Goal: Information Seeking & Learning: Check status

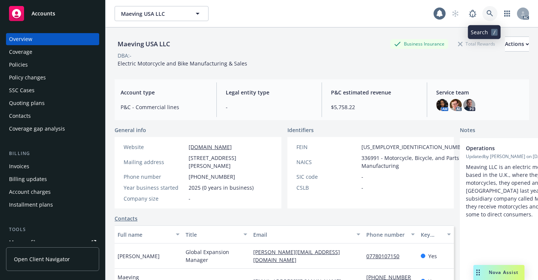
click at [483, 18] on link at bounding box center [490, 13] width 15 height 15
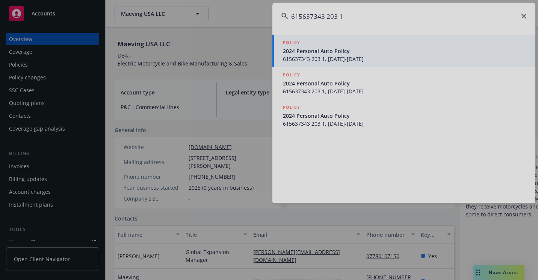
type input "615637343 203 1"
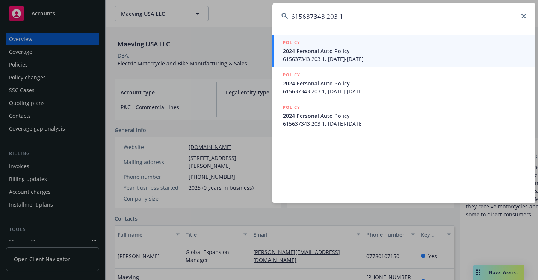
click at [365, 47] on span "2024 Personal Auto Policy" at bounding box center [405, 51] width 244 height 8
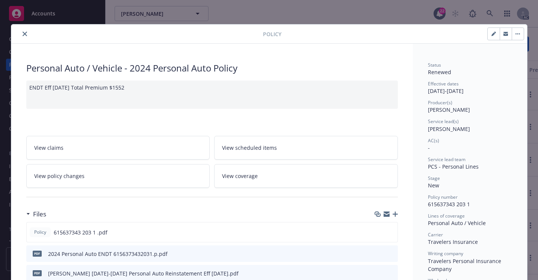
click at [21, 37] on button "close" at bounding box center [24, 33] width 9 height 9
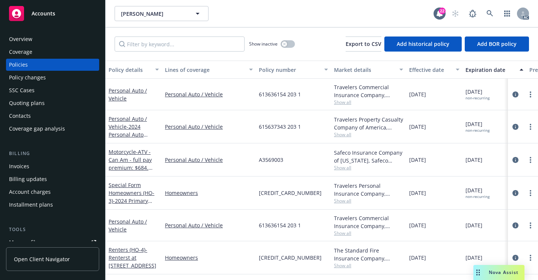
click at [52, 32] on div "Overview Coverage Policies Policy changes SSC Cases Quoting plans Contacts Cove…" at bounding box center [52, 152] width 105 height 256
click at [52, 33] on div "Overview Coverage Policies Policy changes SSC Cases Quoting plans Contacts Cove…" at bounding box center [52, 152] width 105 height 256
click at [53, 39] on div "Overview" at bounding box center [52, 39] width 87 height 12
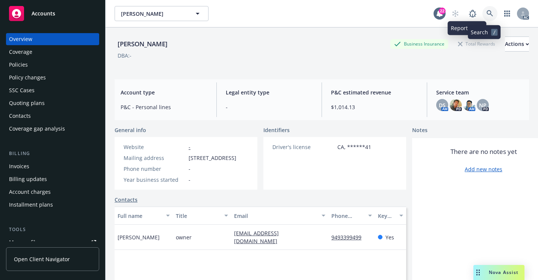
click at [483, 14] on link at bounding box center [490, 13] width 15 height 15
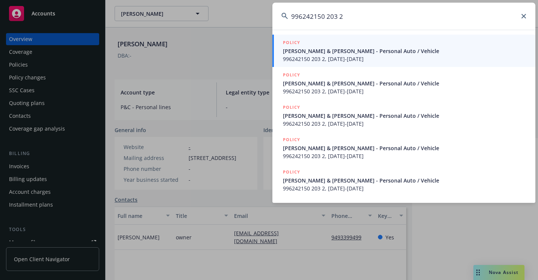
type input "996242150 203 2"
click at [278, 57] on link "POLICY [PERSON_NAME] & [PERSON_NAME] - Personal Auto / Vehicle 996242150 203 2,…" at bounding box center [403, 51] width 263 height 32
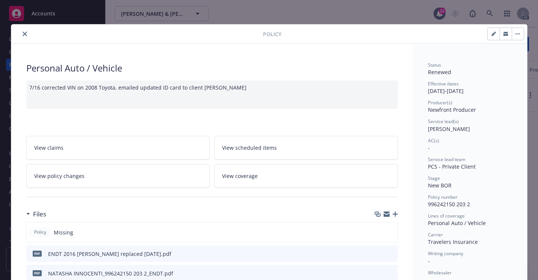
click at [23, 33] on icon "close" at bounding box center [25, 34] width 5 height 5
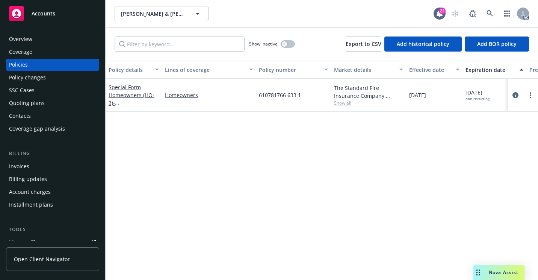
click at [67, 42] on div "Overview" at bounding box center [52, 39] width 87 height 12
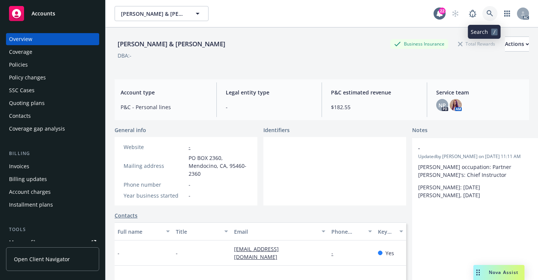
click at [487, 14] on icon at bounding box center [490, 13] width 6 height 6
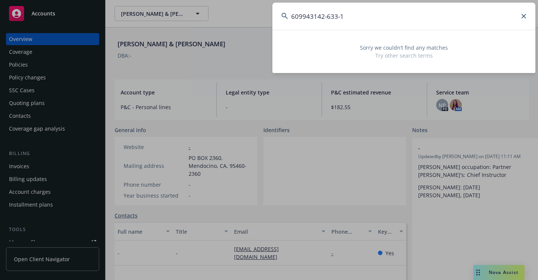
drag, startPoint x: 342, startPoint y: 27, endPoint x: 272, endPoint y: 28, distance: 70.7
click at [272, 28] on div "609943142-633-1 Sorry we couldn’t find any matches Try other search terms" at bounding box center [269, 140] width 538 height 280
paste input "16865011 203"
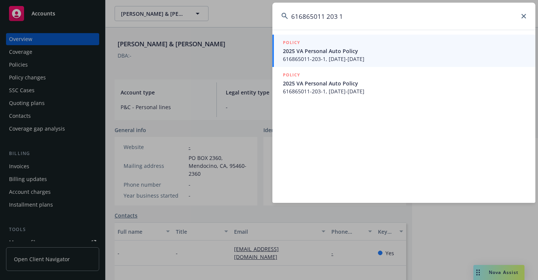
type input "616865011 203 1"
click at [306, 55] on span "616865011-203-1, [DATE]-[DATE]" at bounding box center [405, 59] width 244 height 8
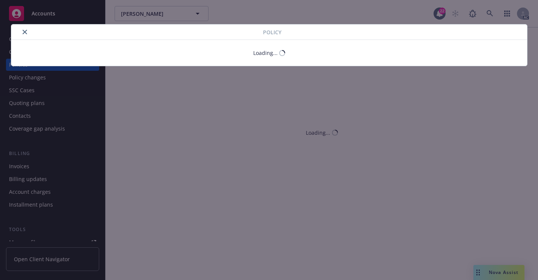
click at [24, 35] on button "close" at bounding box center [24, 31] width 9 height 9
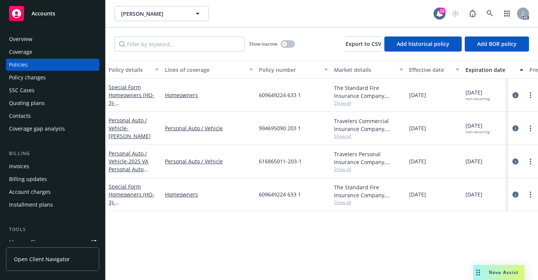
click at [32, 40] on div "Overview" at bounding box center [52, 39] width 87 height 12
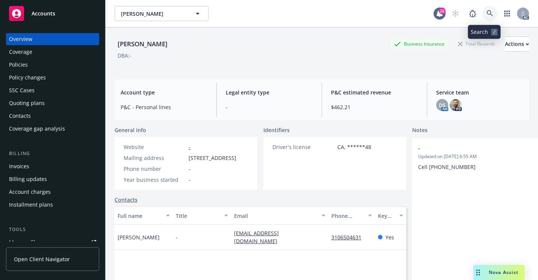
click at [487, 15] on icon at bounding box center [490, 13] width 7 height 7
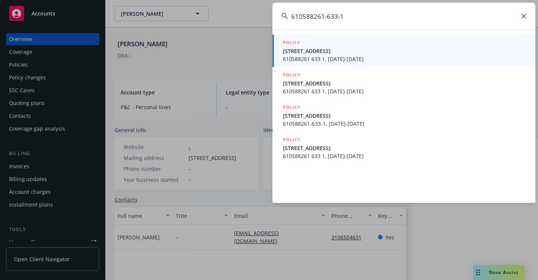
type input "610588261-633-1"
click at [304, 54] on span "[STREET_ADDRESS]" at bounding box center [405, 51] width 244 height 8
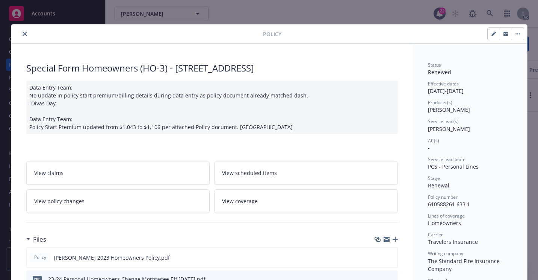
click at [23, 34] on icon "close" at bounding box center [25, 34] width 5 height 5
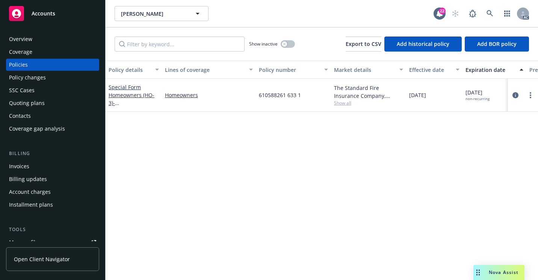
click at [42, 39] on div "Overview" at bounding box center [52, 39] width 87 height 12
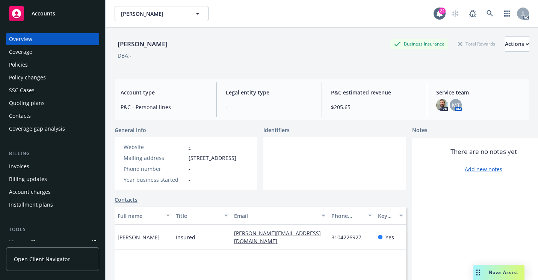
drag, startPoint x: 61, startPoint y: 62, endPoint x: 71, endPoint y: 61, distance: 10.9
click at [61, 62] on div "Policies" at bounding box center [52, 65] width 87 height 12
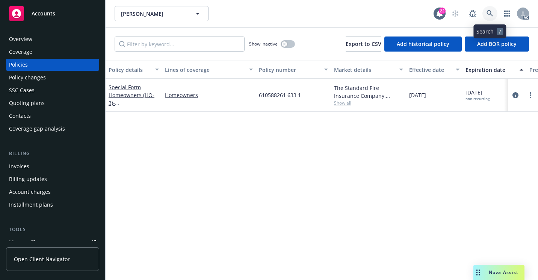
click at [493, 14] on link at bounding box center [490, 13] width 15 height 15
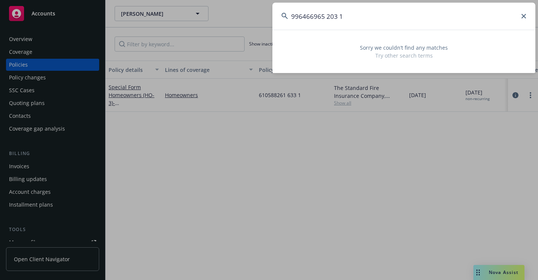
drag, startPoint x: 366, startPoint y: 19, endPoint x: 201, endPoint y: 45, distance: 167.0
click at [201, 45] on div "996466965 203 1 Sorry we couldn’t find any matches Try other search terms" at bounding box center [269, 140] width 538 height 280
paste input "4695090"
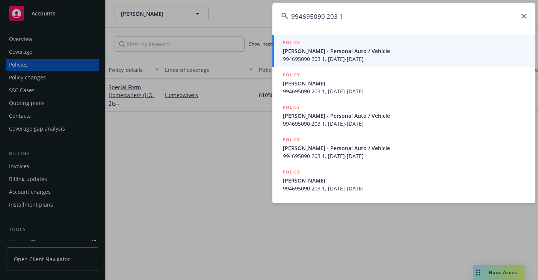
type input "994695090 203 1"
click at [326, 52] on span "[PERSON_NAME] - Personal Auto / Vehicle" at bounding box center [405, 51] width 244 height 8
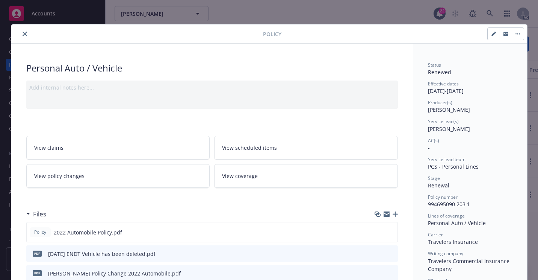
click at [22, 38] on button "close" at bounding box center [24, 33] width 9 height 9
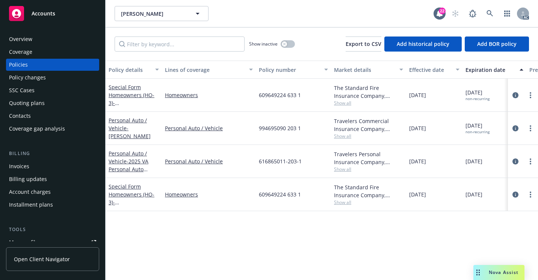
click at [52, 35] on div "Overview" at bounding box center [52, 39] width 87 height 12
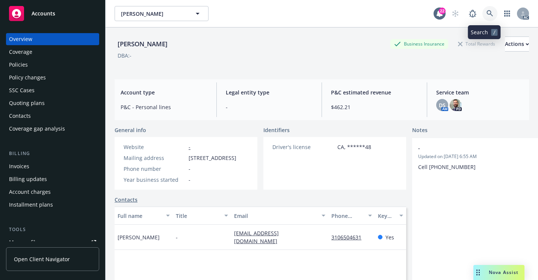
click at [487, 17] on link at bounding box center [490, 13] width 15 height 15
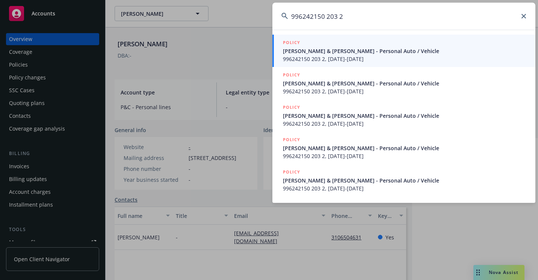
type input "996242150 203 2"
click at [338, 57] on span "996242150 203 2, [DATE]-[DATE]" at bounding box center [405, 59] width 244 height 8
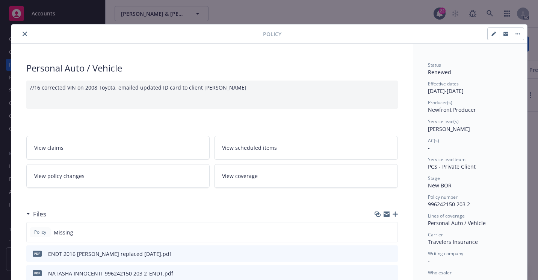
click at [23, 36] on button "close" at bounding box center [24, 33] width 9 height 9
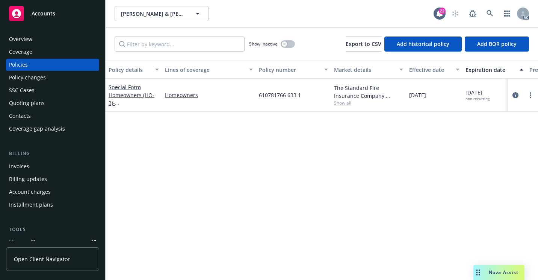
click at [20, 89] on div "SSC Cases" at bounding box center [22, 90] width 26 height 12
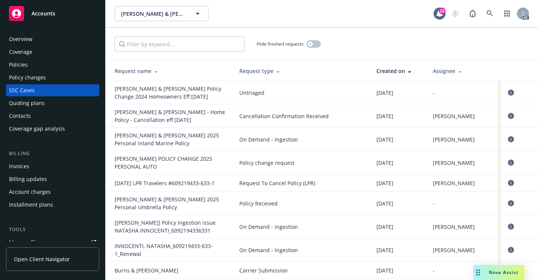
click at [369, 31] on div "Hide finished requests" at bounding box center [322, 43] width 433 height 33
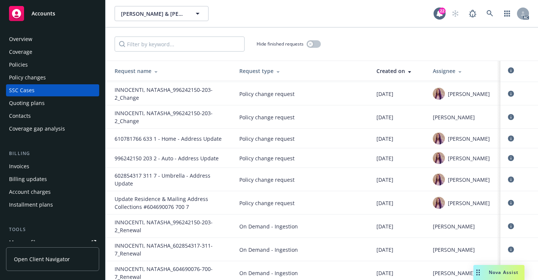
click at [51, 41] on div "Overview" at bounding box center [52, 39] width 87 height 12
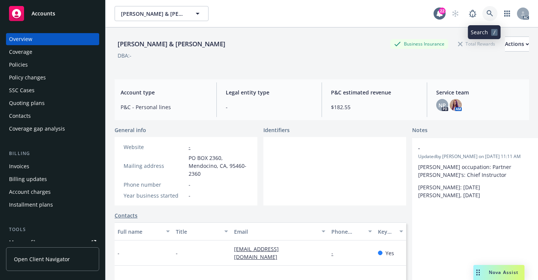
click at [487, 14] on icon at bounding box center [490, 13] width 7 height 7
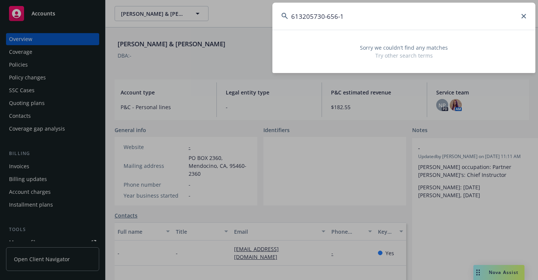
drag, startPoint x: 354, startPoint y: 11, endPoint x: 256, endPoint y: 28, distance: 99.6
click at [256, 28] on div "613205730-656-1 Sorry we couldn’t find any matches Try other search terms" at bounding box center [269, 140] width 538 height 280
paste input "OA5192799"
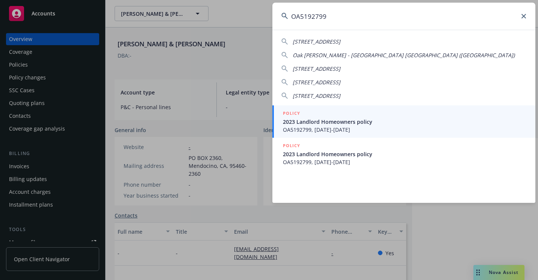
type input "OA5192799"
click at [297, 123] on span "2023 Landlord Homeowners policy" at bounding box center [405, 122] width 244 height 8
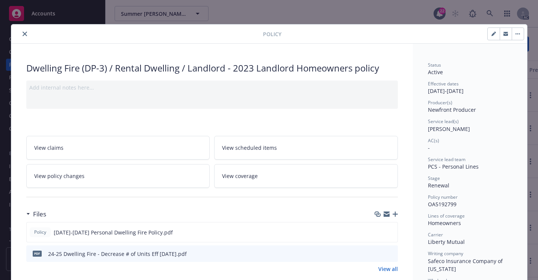
click at [24, 34] on button "close" at bounding box center [24, 33] width 9 height 9
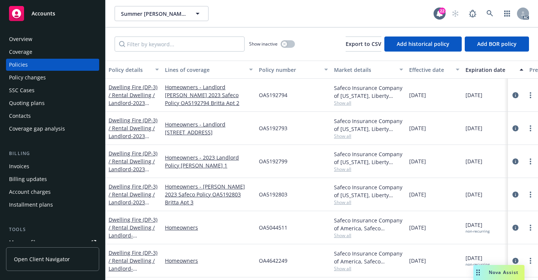
click at [288, 172] on div "OA5192799" at bounding box center [293, 161] width 75 height 33
click at [33, 42] on div "Overview" at bounding box center [52, 39] width 87 height 12
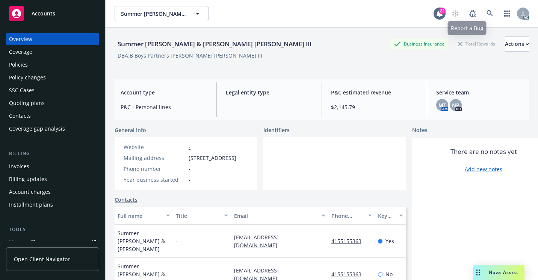
click at [478, 17] on div "AC" at bounding box center [488, 13] width 81 height 15
click at [487, 16] on icon at bounding box center [490, 13] width 7 height 7
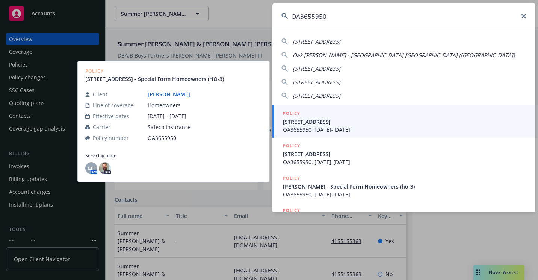
type input "OA3655950"
click at [319, 123] on span "[STREET_ADDRESS]" at bounding box center [405, 122] width 244 height 8
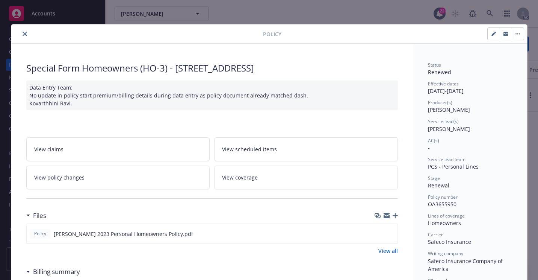
click at [23, 35] on icon "close" at bounding box center [25, 34] width 5 height 5
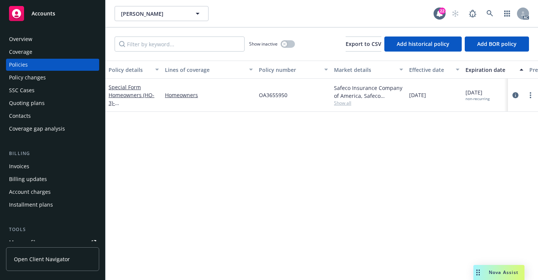
click at [68, 42] on div "Overview" at bounding box center [52, 39] width 87 height 12
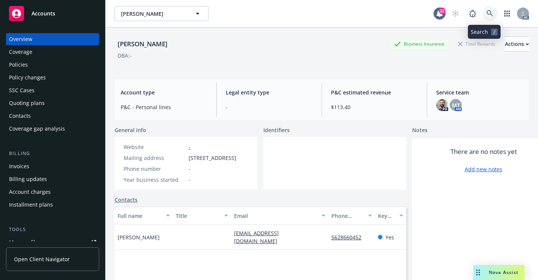
click at [487, 14] on icon at bounding box center [490, 13] width 6 height 6
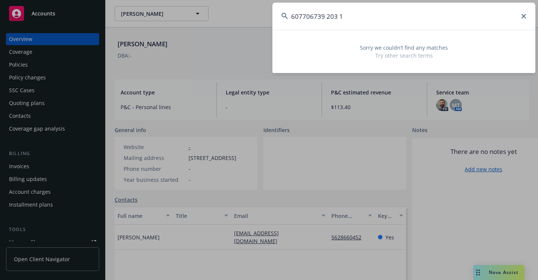
drag, startPoint x: 378, startPoint y: 24, endPoint x: 237, endPoint y: 41, distance: 142.3
click at [237, 41] on div "607706739 203 1 Sorry we couldn’t find any matches Try other search terms" at bounding box center [269, 140] width 538 height 280
paste input "610588261-633-"
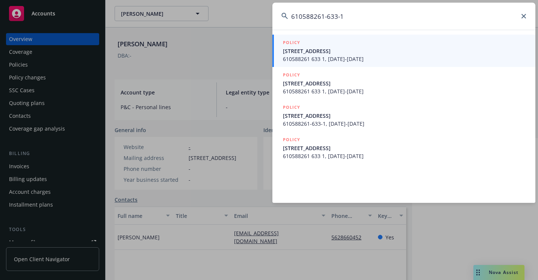
type input "610588261-633-1"
click at [400, 51] on span "[STREET_ADDRESS]" at bounding box center [405, 51] width 244 height 8
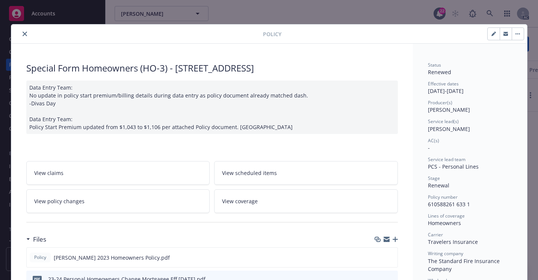
click at [20, 36] on button "close" at bounding box center [24, 33] width 9 height 9
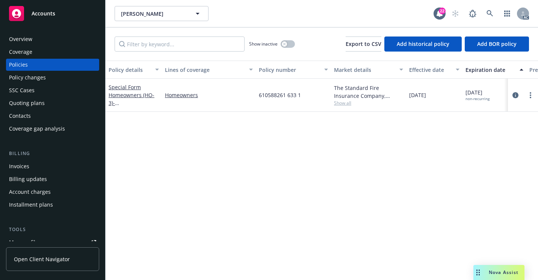
click at [45, 38] on div "Overview" at bounding box center [52, 39] width 87 height 12
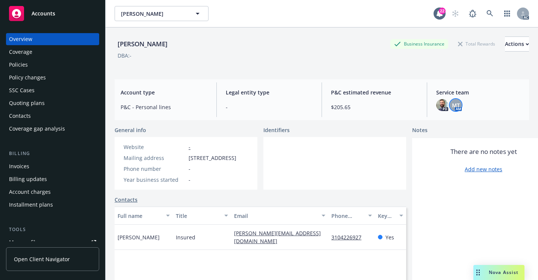
click at [452, 105] on span "MT" at bounding box center [456, 105] width 8 height 8
click at [483, 17] on link at bounding box center [490, 13] width 15 height 15
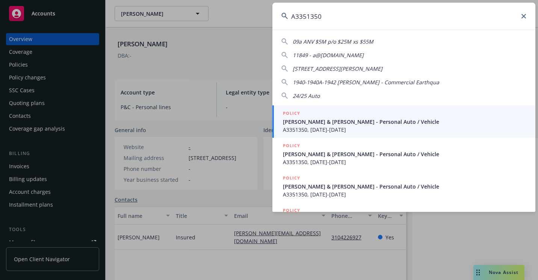
type input "A3351350"
drag, startPoint x: 305, startPoint y: 120, endPoint x: 241, endPoint y: 109, distance: 65.2
click at [305, 120] on span "[PERSON_NAME] & [PERSON_NAME] - Personal Auto / Vehicle" at bounding box center [405, 122] width 244 height 8
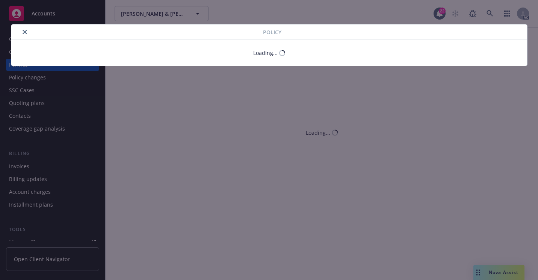
click at [24, 34] on icon "close" at bounding box center [25, 32] width 5 height 5
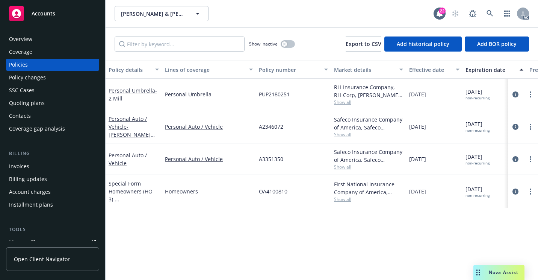
click at [46, 38] on div "Overview" at bounding box center [52, 39] width 87 height 12
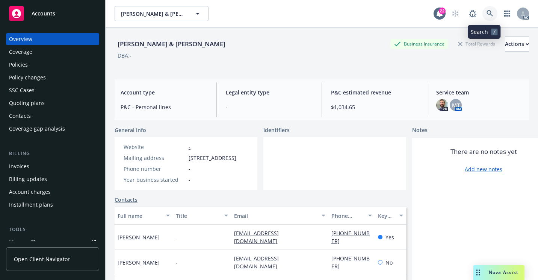
click at [487, 16] on icon at bounding box center [490, 13] width 7 height 7
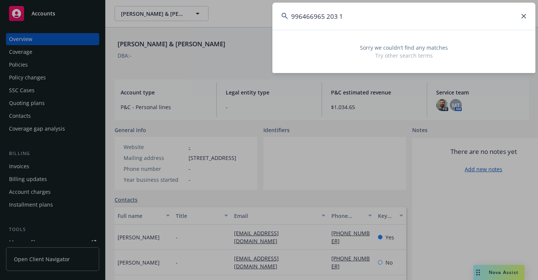
drag, startPoint x: 377, startPoint y: 19, endPoint x: 253, endPoint y: 35, distance: 124.3
click at [253, 35] on div "996466965 203 1 Sorry we couldn’t find any matches Try other search terms" at bounding box center [269, 140] width 538 height 280
paste input "EX6942027"
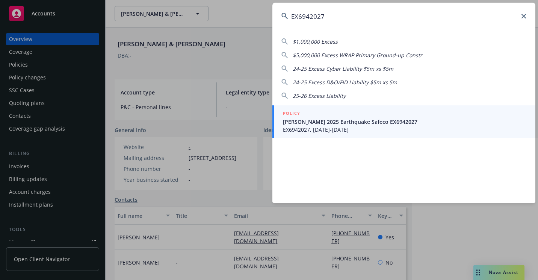
type input "EX6942027"
click at [301, 125] on span "[PERSON_NAME] 2025 Earthquake Safeco EX6942027" at bounding box center [405, 122] width 244 height 8
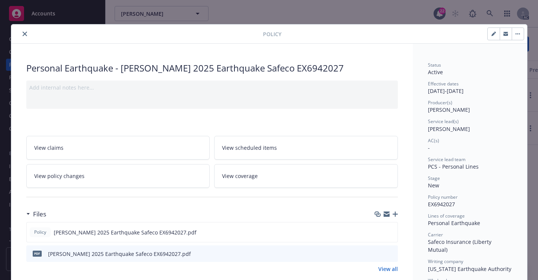
click at [20, 32] on button "close" at bounding box center [24, 33] width 9 height 9
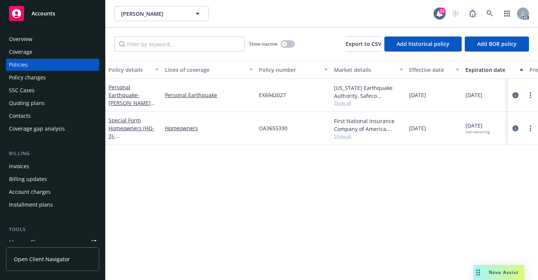
click at [52, 38] on div "Overview" at bounding box center [52, 39] width 87 height 12
